Goal: Transaction & Acquisition: Purchase product/service

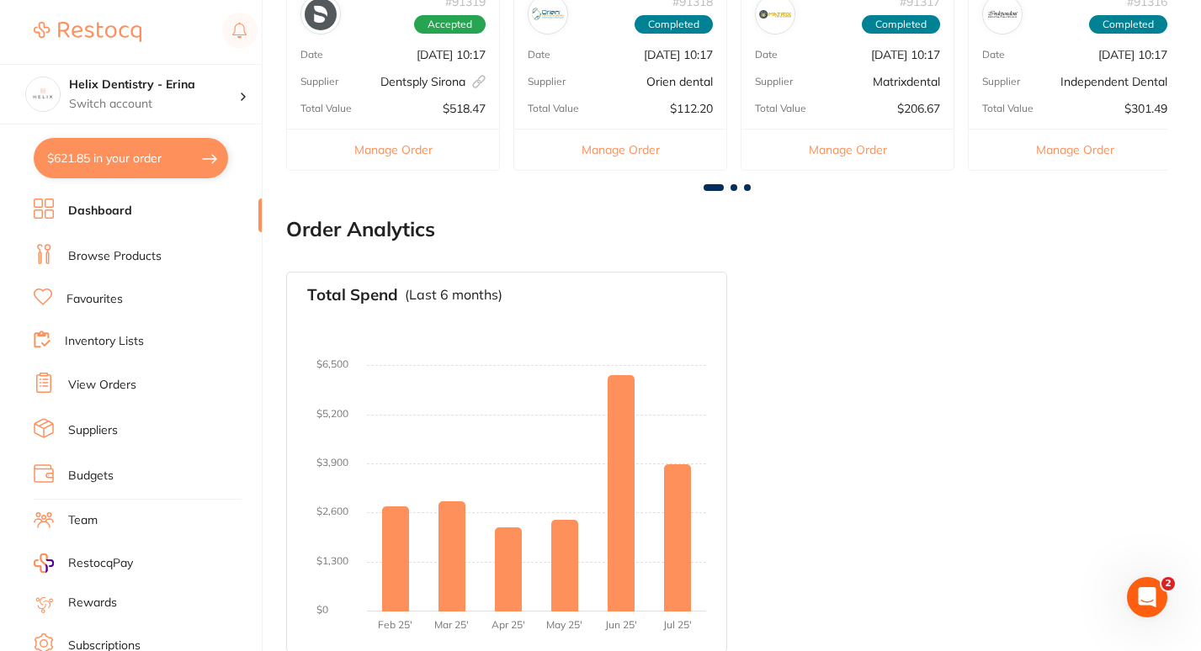
scroll to position [940, 0]
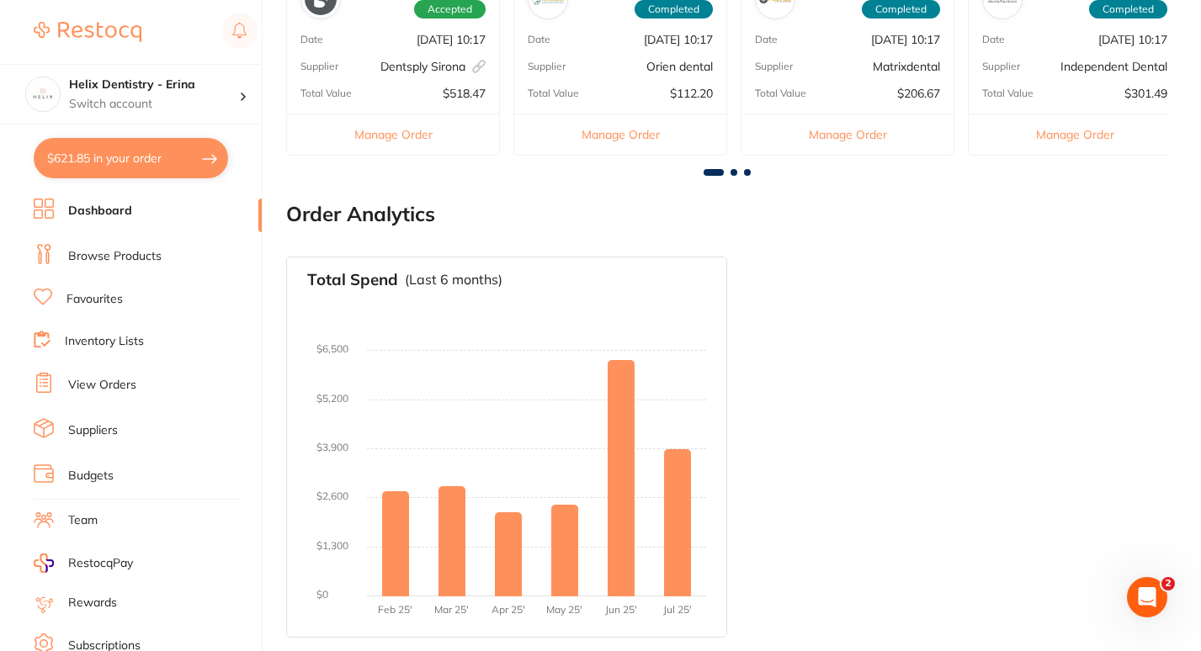
click at [141, 159] on button "$621.85 in your order" at bounding box center [131, 158] width 194 height 40
checkbox input "true"
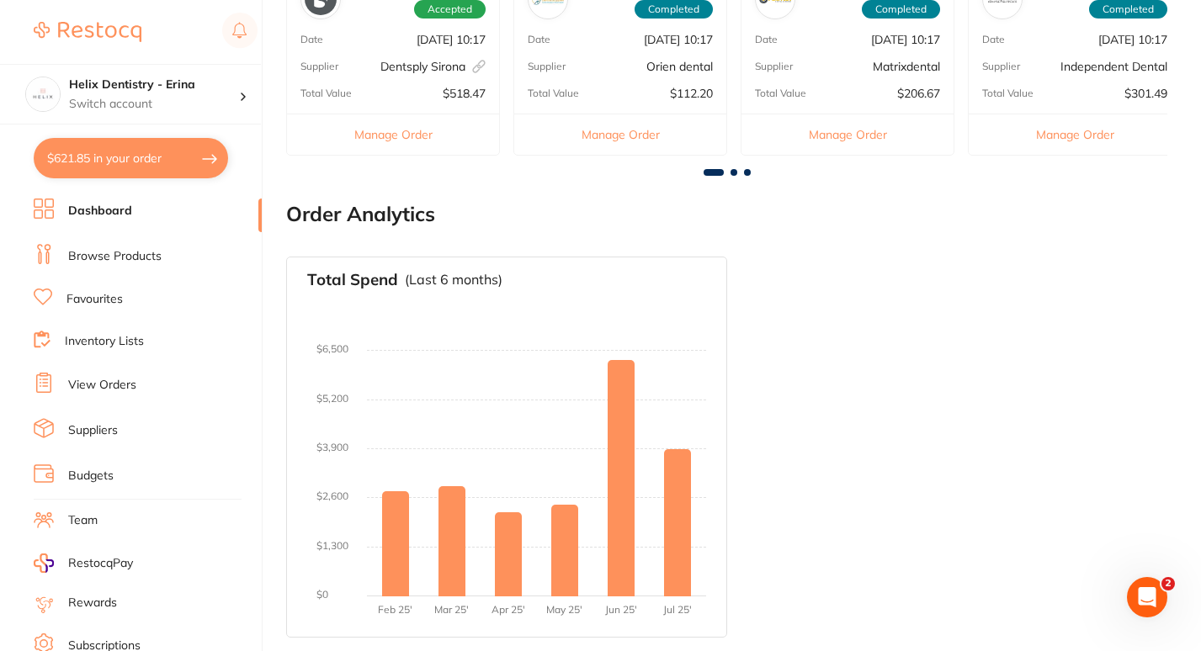
checkbox input "true"
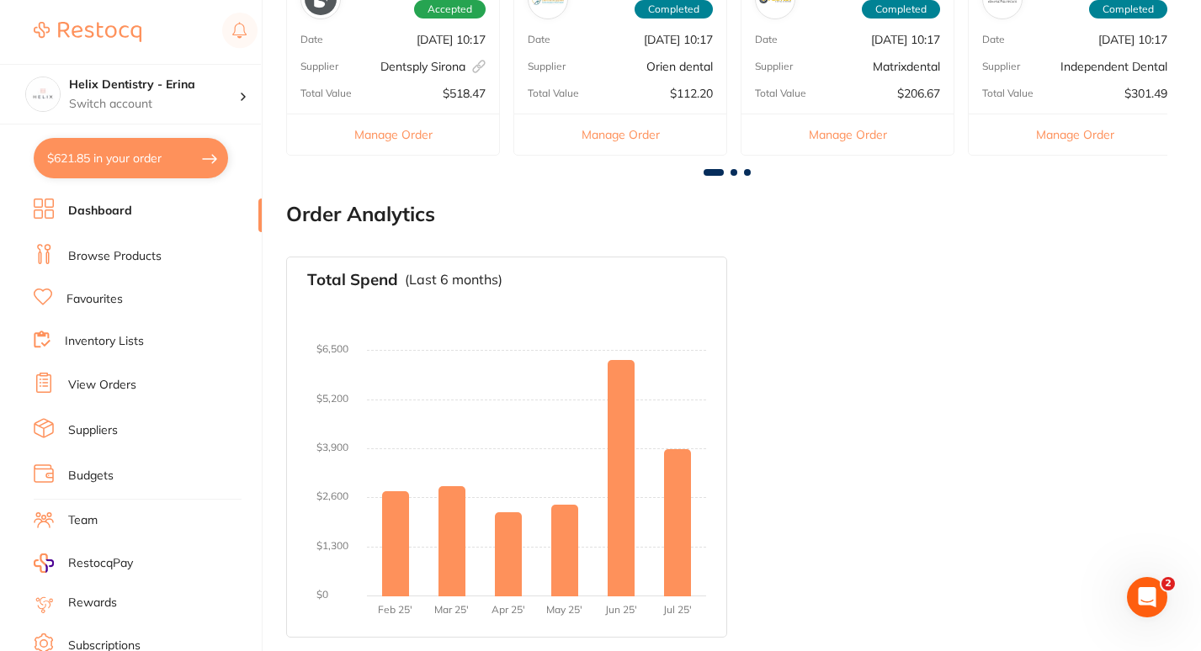
checkbox input "true"
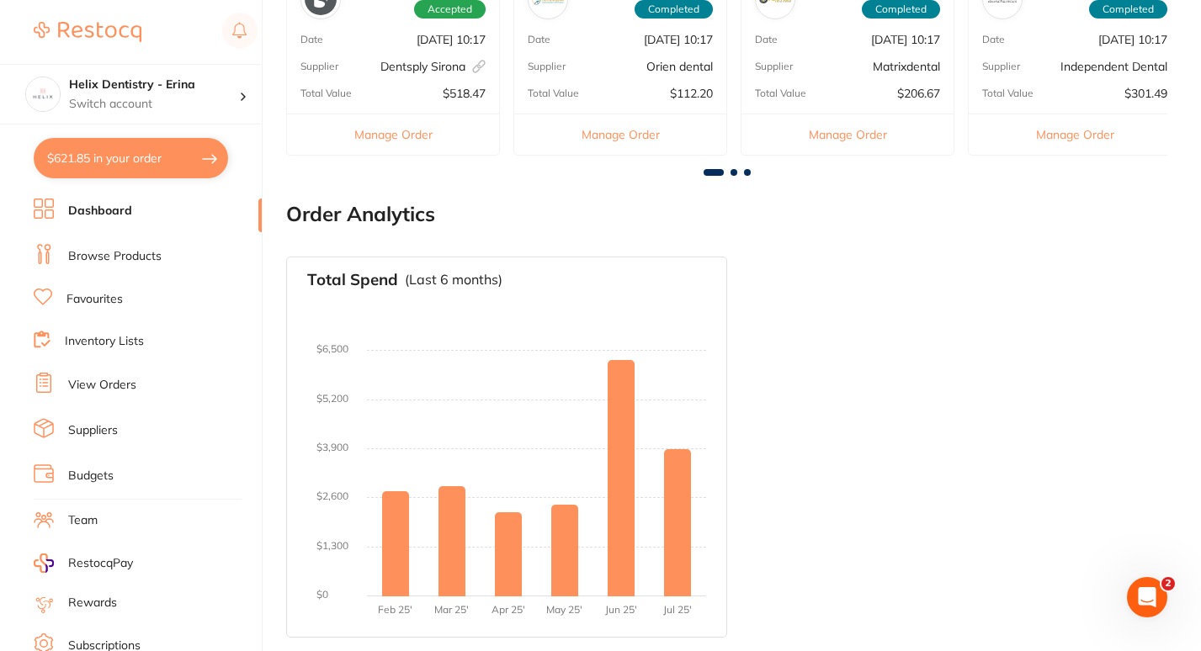
checkbox input "true"
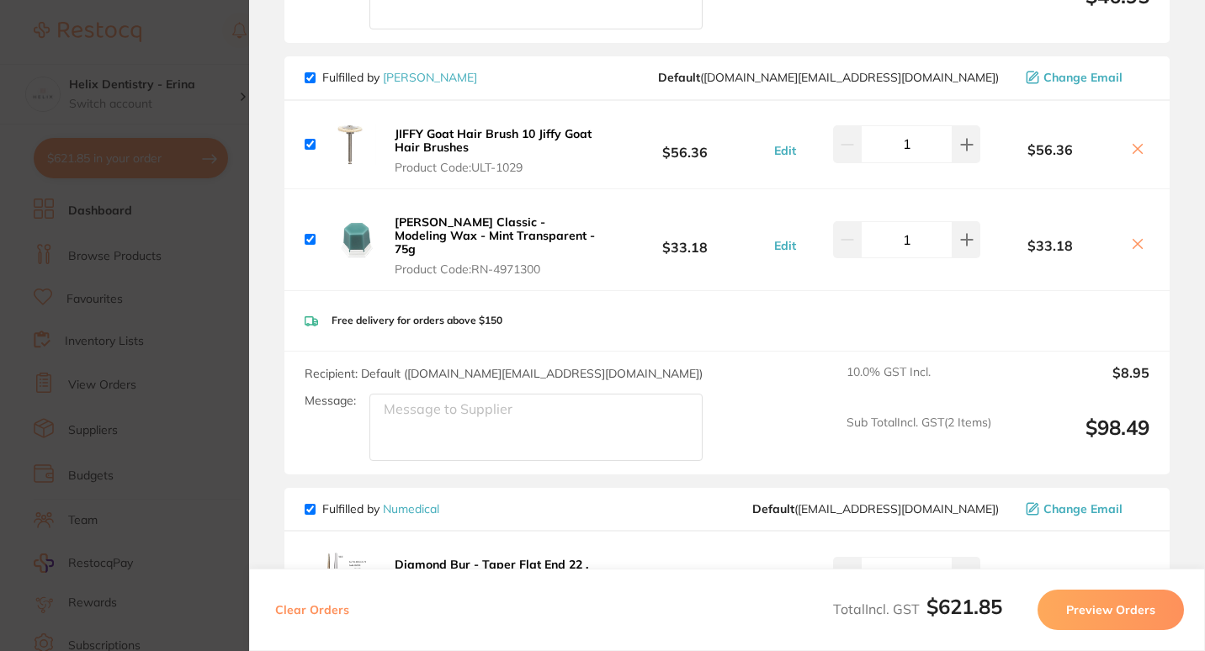
scroll to position [1311, 0]
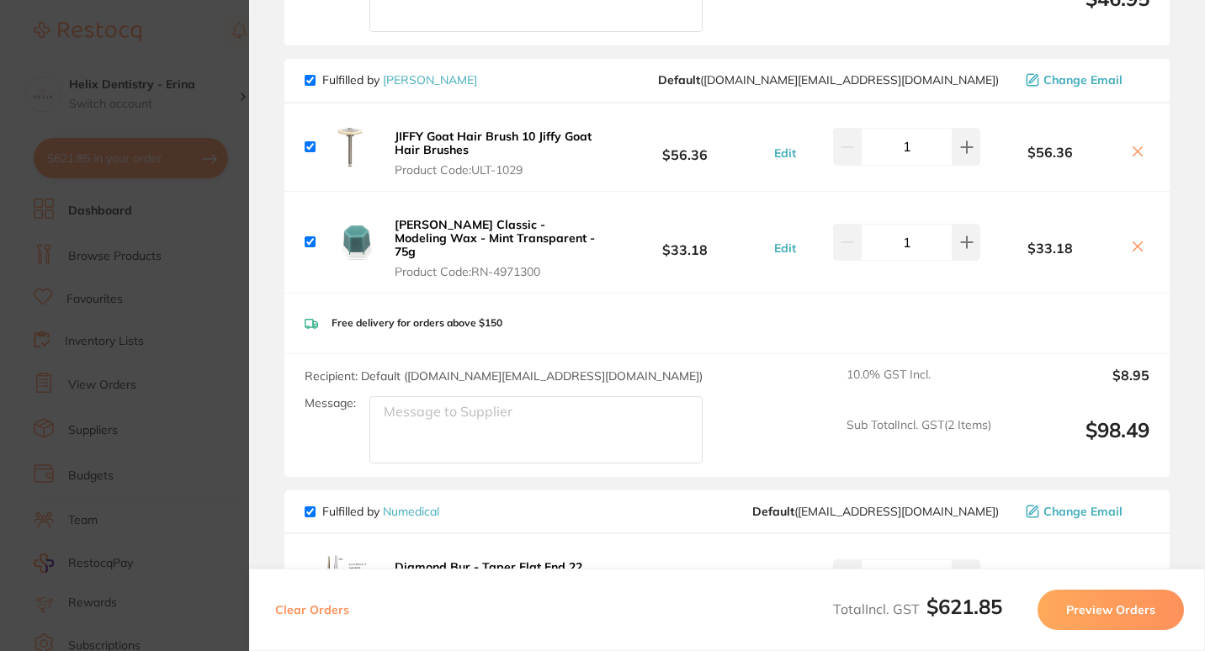
click at [180, 256] on section "Update RRP Set your pre negotiated price for this item. Item Agreed RRP (excl. …" at bounding box center [602, 325] width 1205 height 651
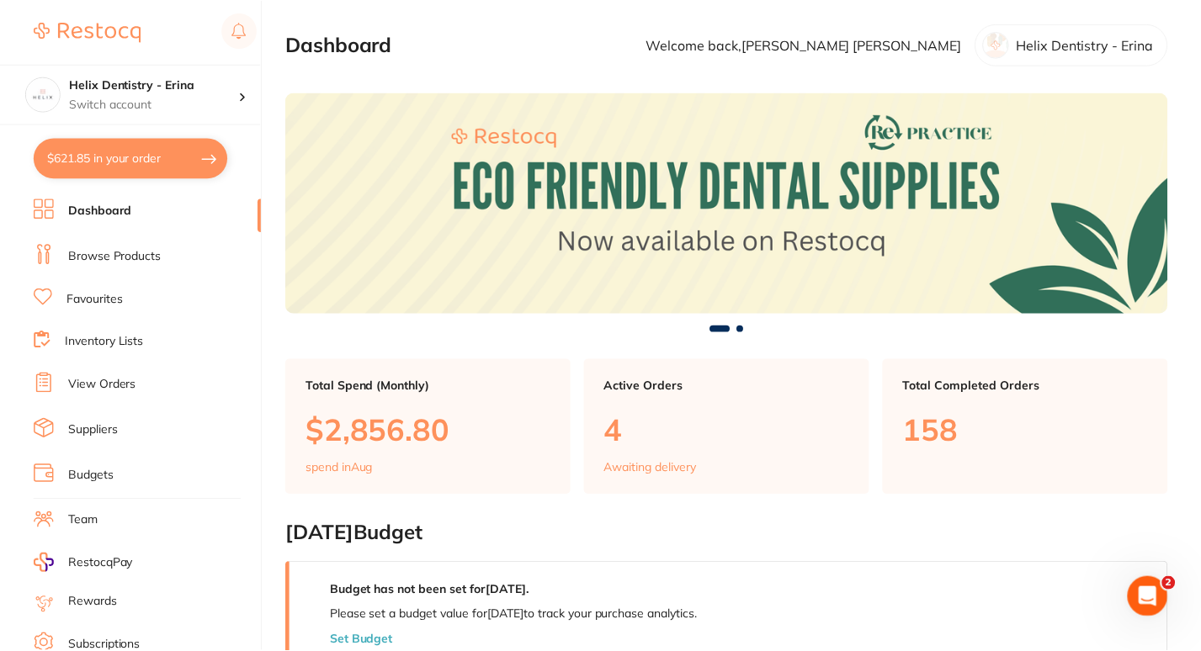
scroll to position [940, 0]
